Goal: Navigation & Orientation: Find specific page/section

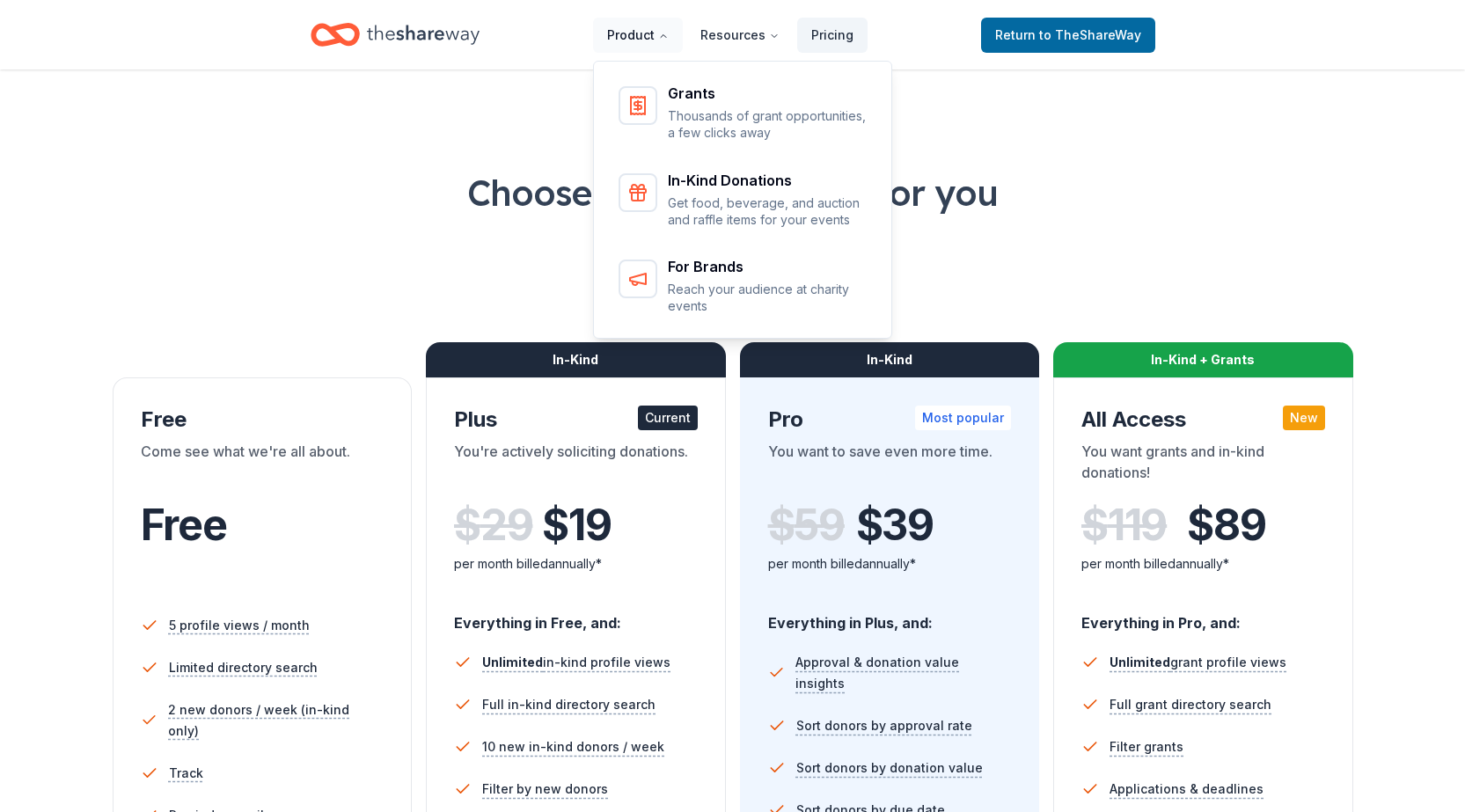
click at [633, 38] on button "Product" at bounding box center [638, 36] width 90 height 36
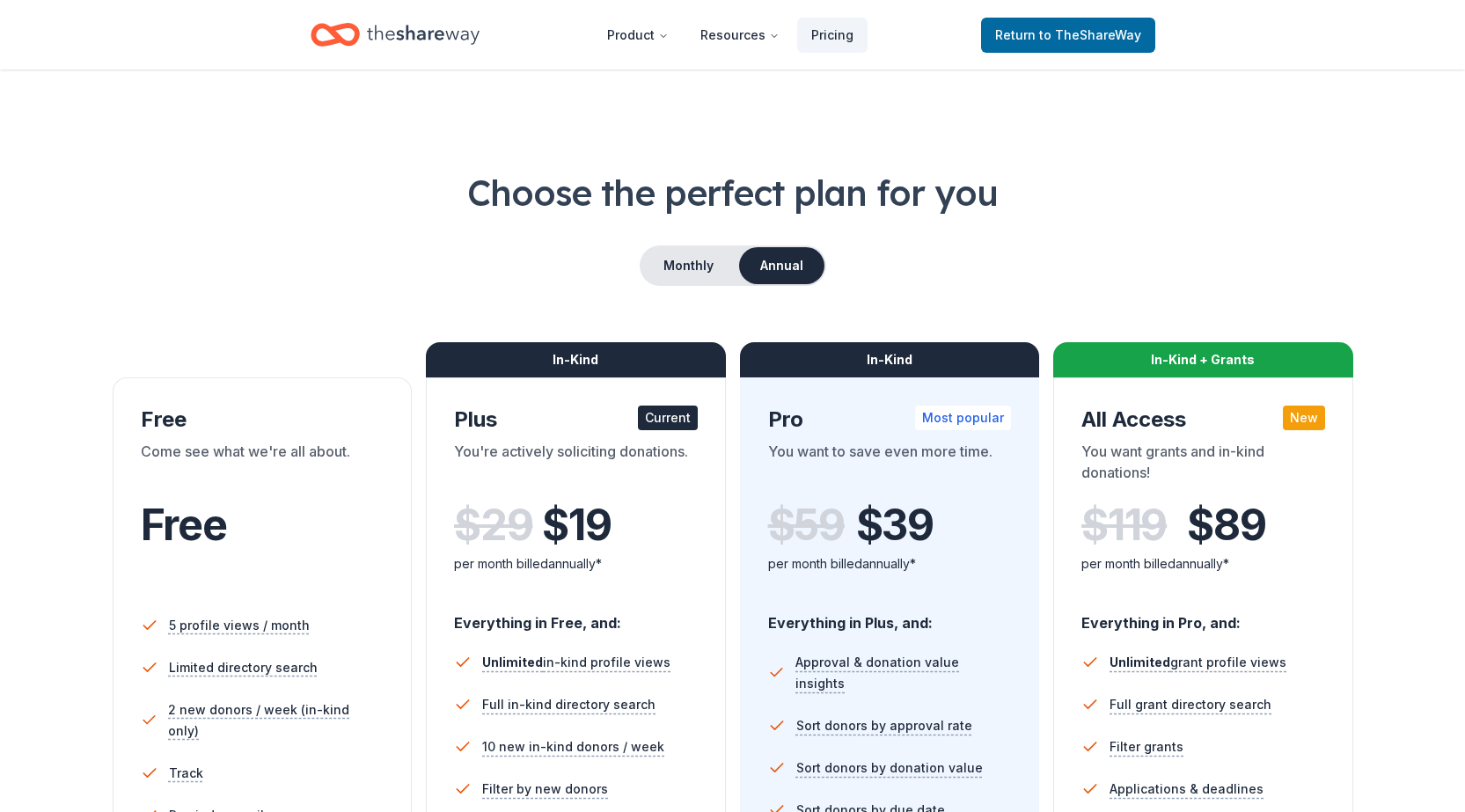
drag, startPoint x: 1067, startPoint y: 161, endPoint x: 1055, endPoint y: 142, distance: 22.5
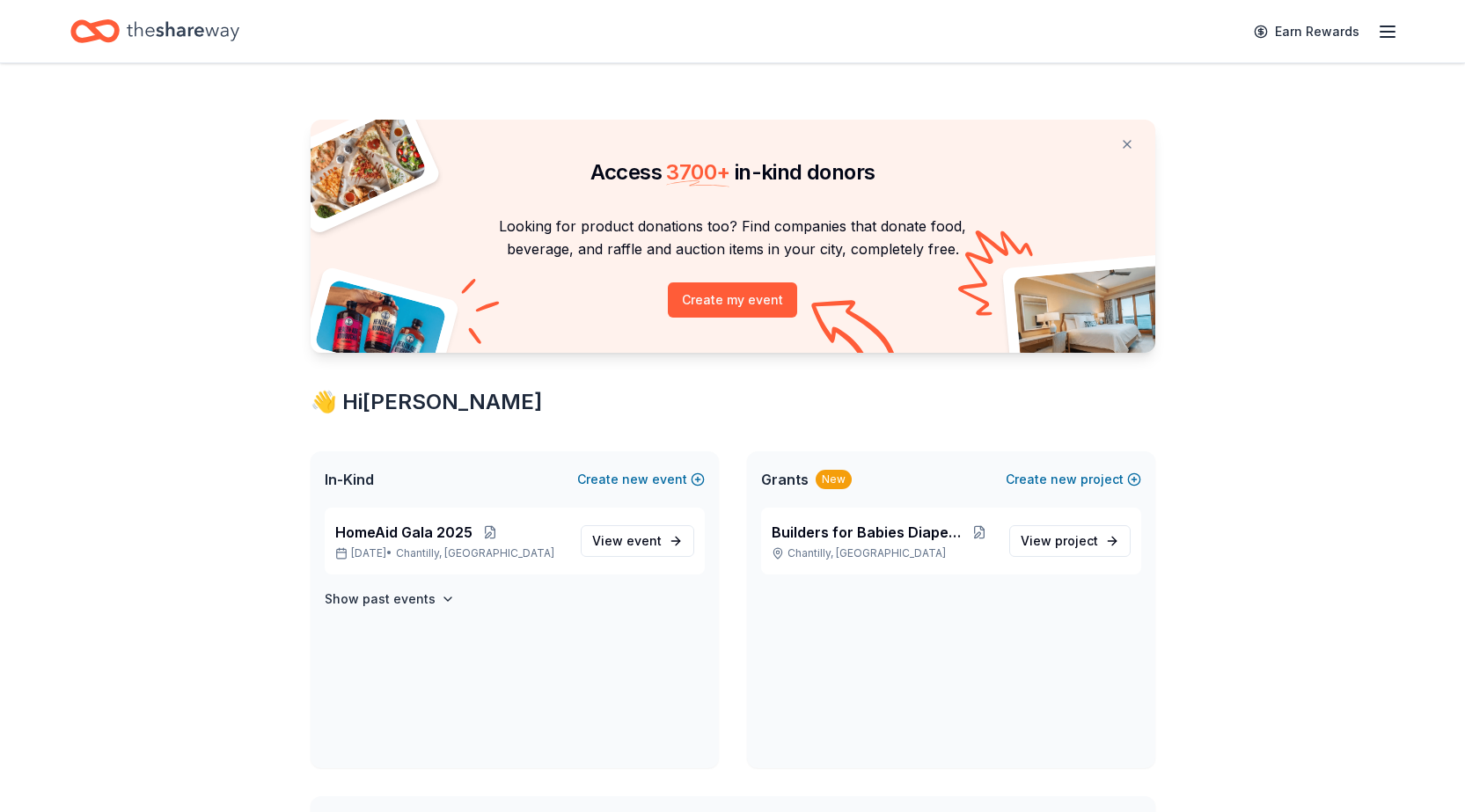
click at [1387, 27] on line "button" at bounding box center [1388, 27] width 14 height 0
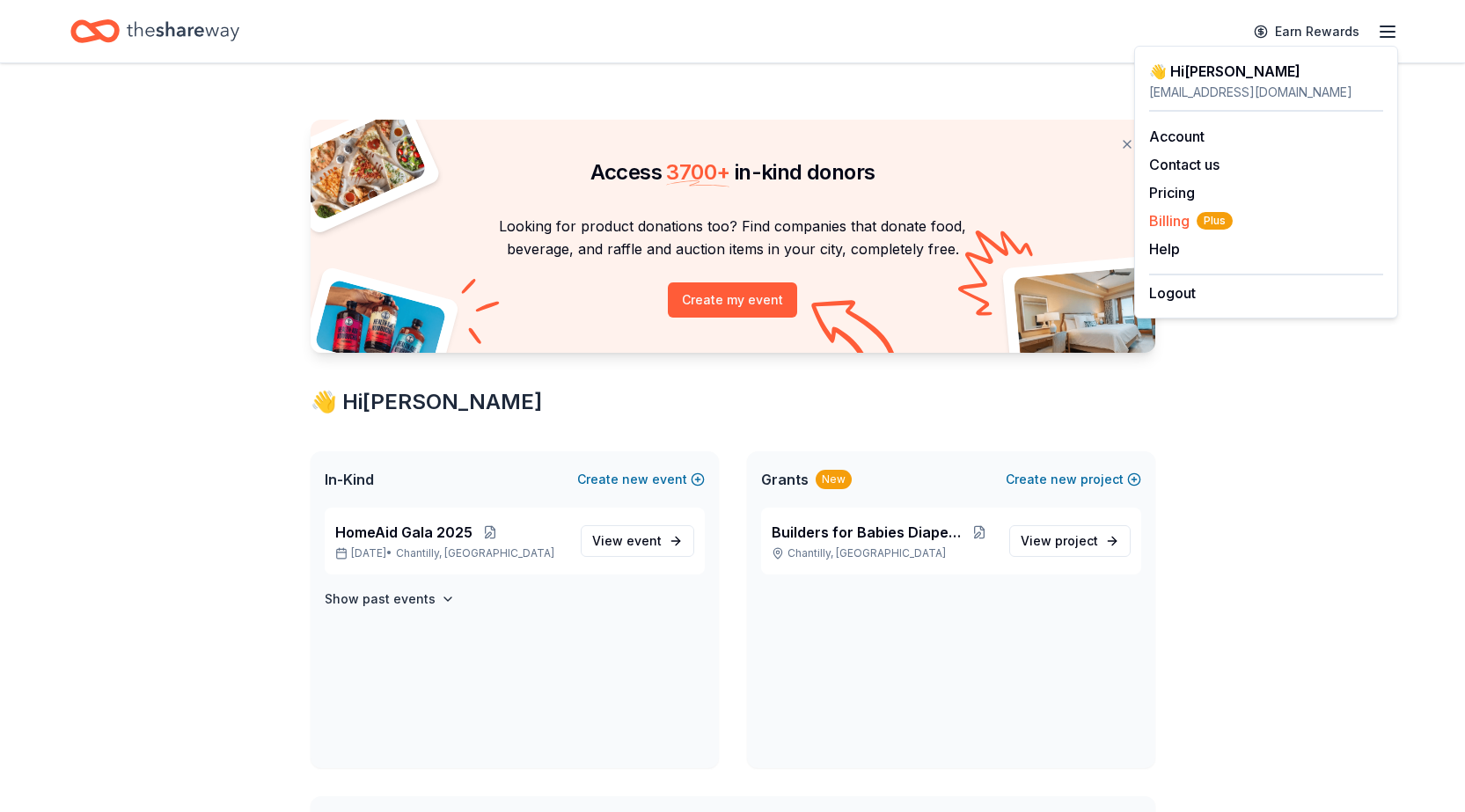
click at [1174, 219] on span "Billing Plus" at bounding box center [1190, 221] width 84 height 21
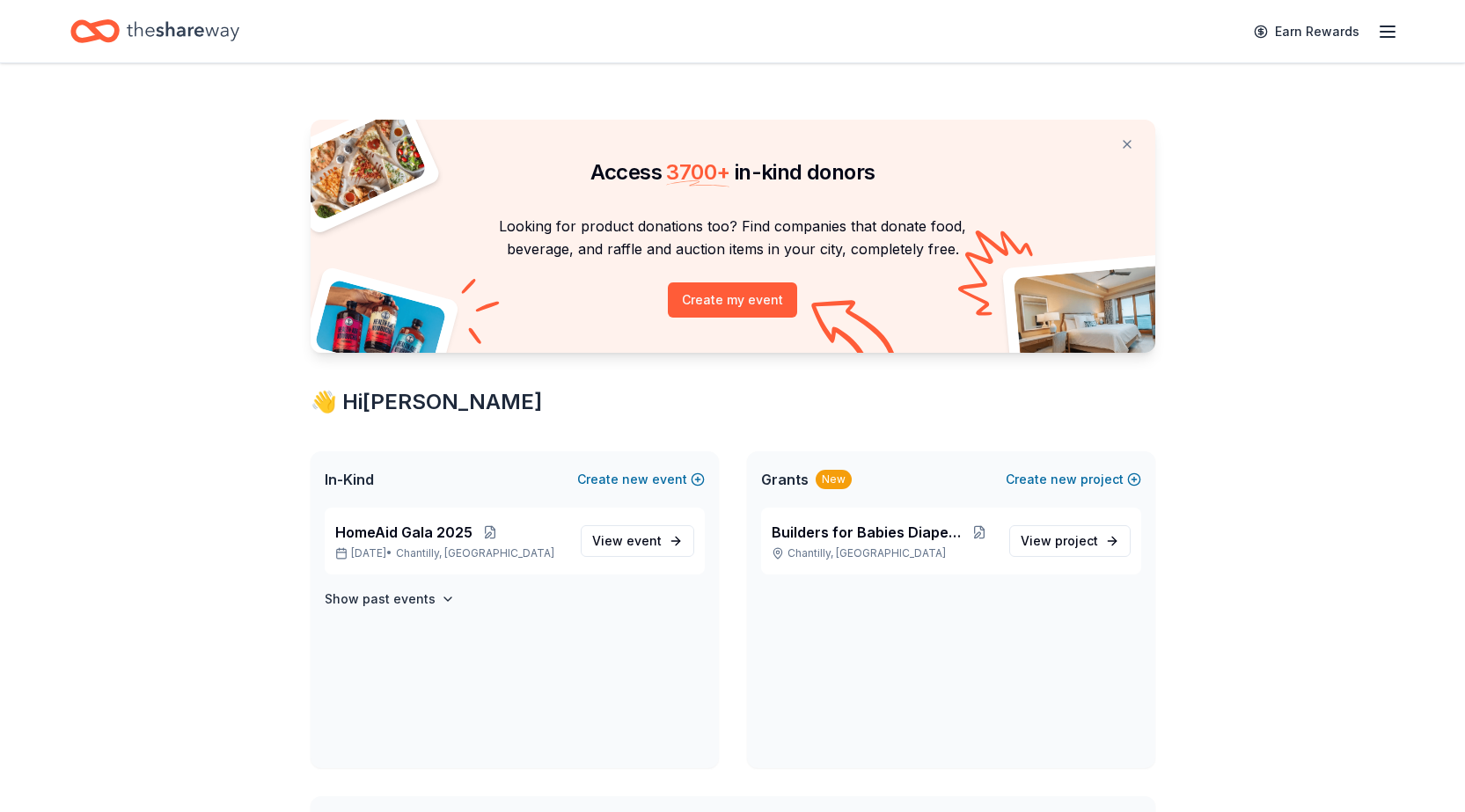
click at [1389, 32] on line "button" at bounding box center [1388, 32] width 14 height 0
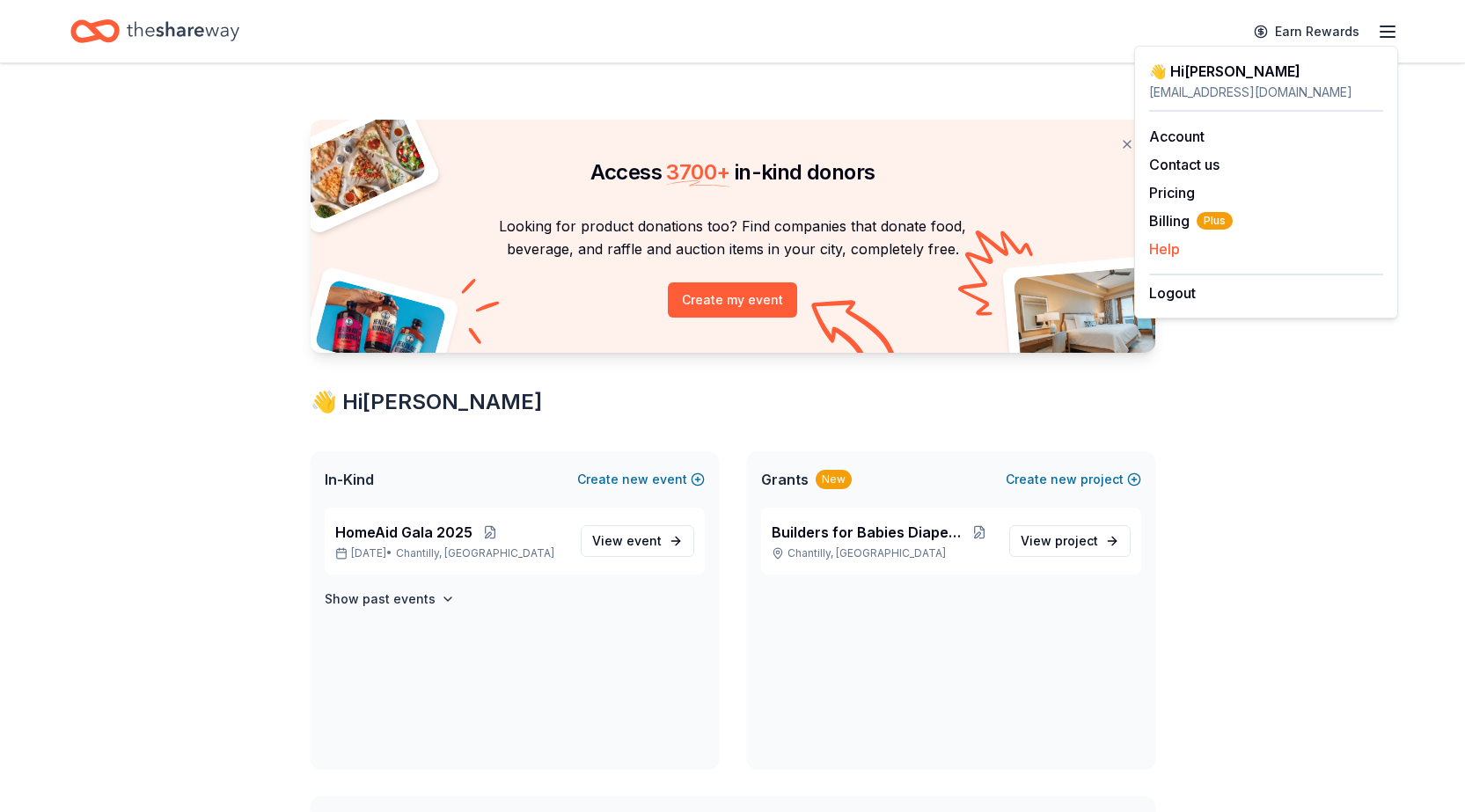
click at [1165, 252] on button "Help" at bounding box center [1164, 249] width 31 height 21
click at [1389, 28] on icon "button" at bounding box center [1388, 32] width 21 height 21
drag, startPoint x: 1165, startPoint y: 165, endPoint x: 1245, endPoint y: 637, distance: 478.7
click at [1245, 639] on div "Access 3700 + in-kind donors Looking for product donations too? Find companies …" at bounding box center [732, 793] width 1465 height 1461
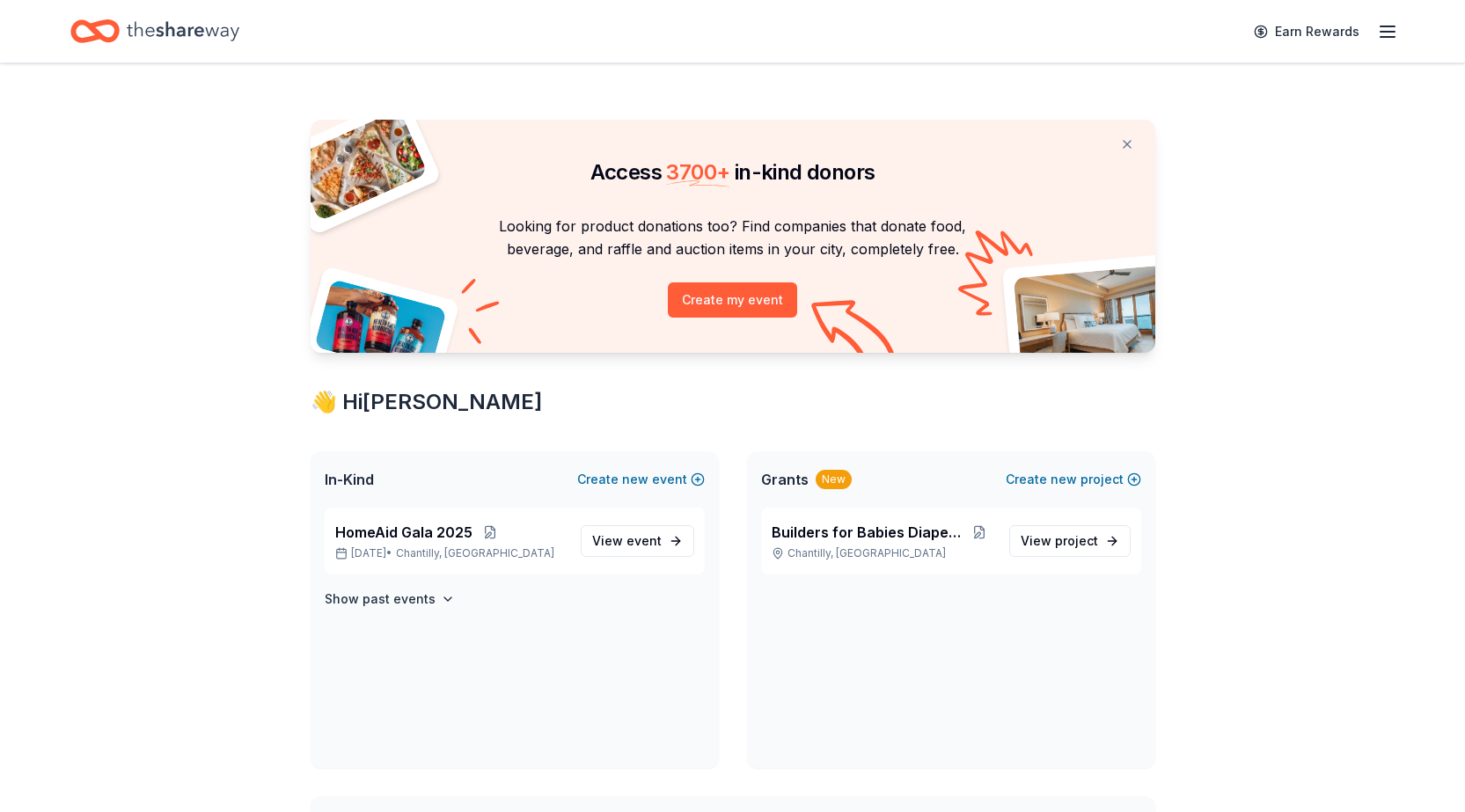
click at [1381, 27] on line "button" at bounding box center [1388, 27] width 14 height 0
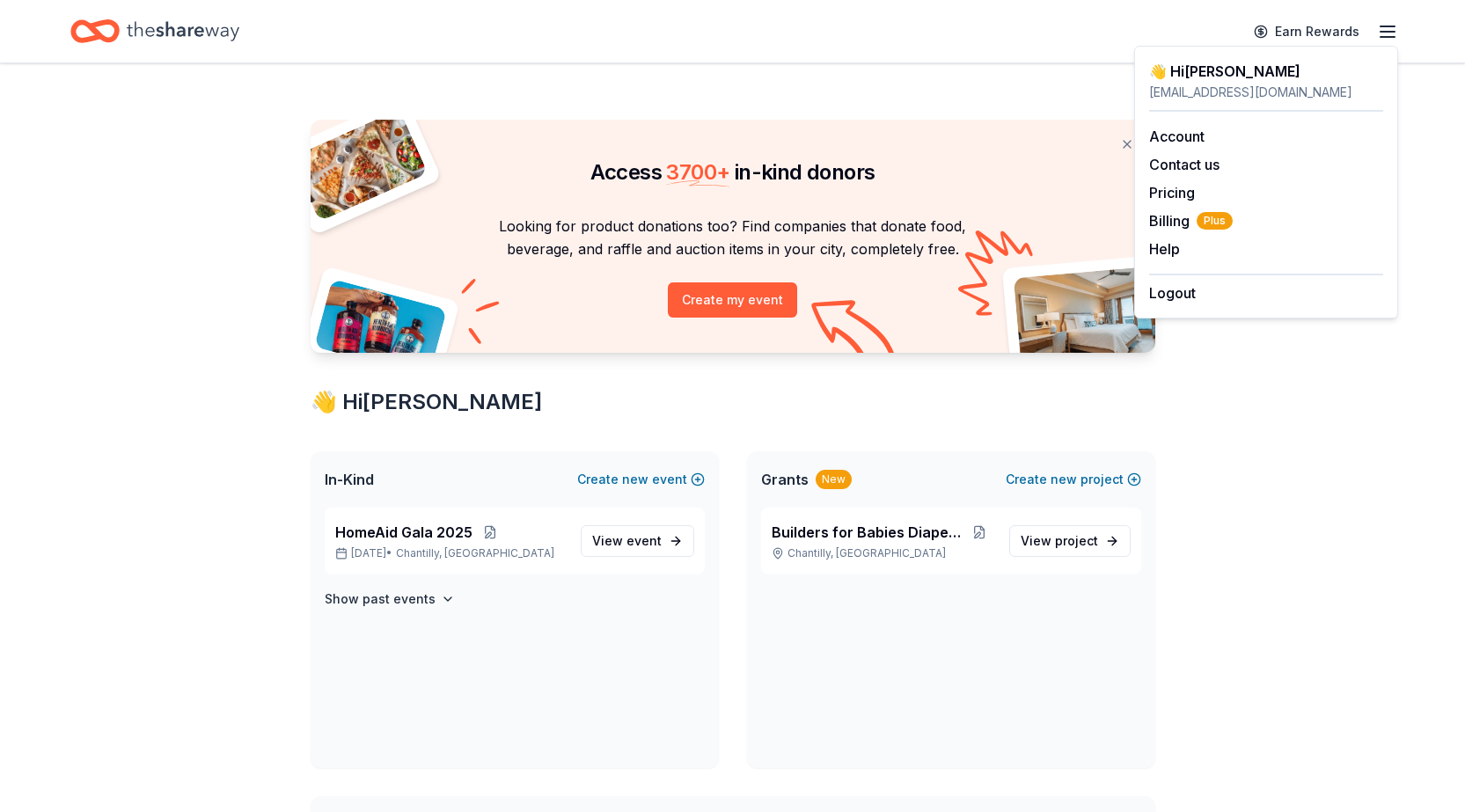
drag, startPoint x: 1177, startPoint y: 166, endPoint x: 1302, endPoint y: 686, distance: 534.8
click at [1299, 697] on div "Access 3700 + in-kind donors Looking for product donations too? Find companies …" at bounding box center [732, 793] width 1465 height 1461
